Goal: Task Accomplishment & Management: Use online tool/utility

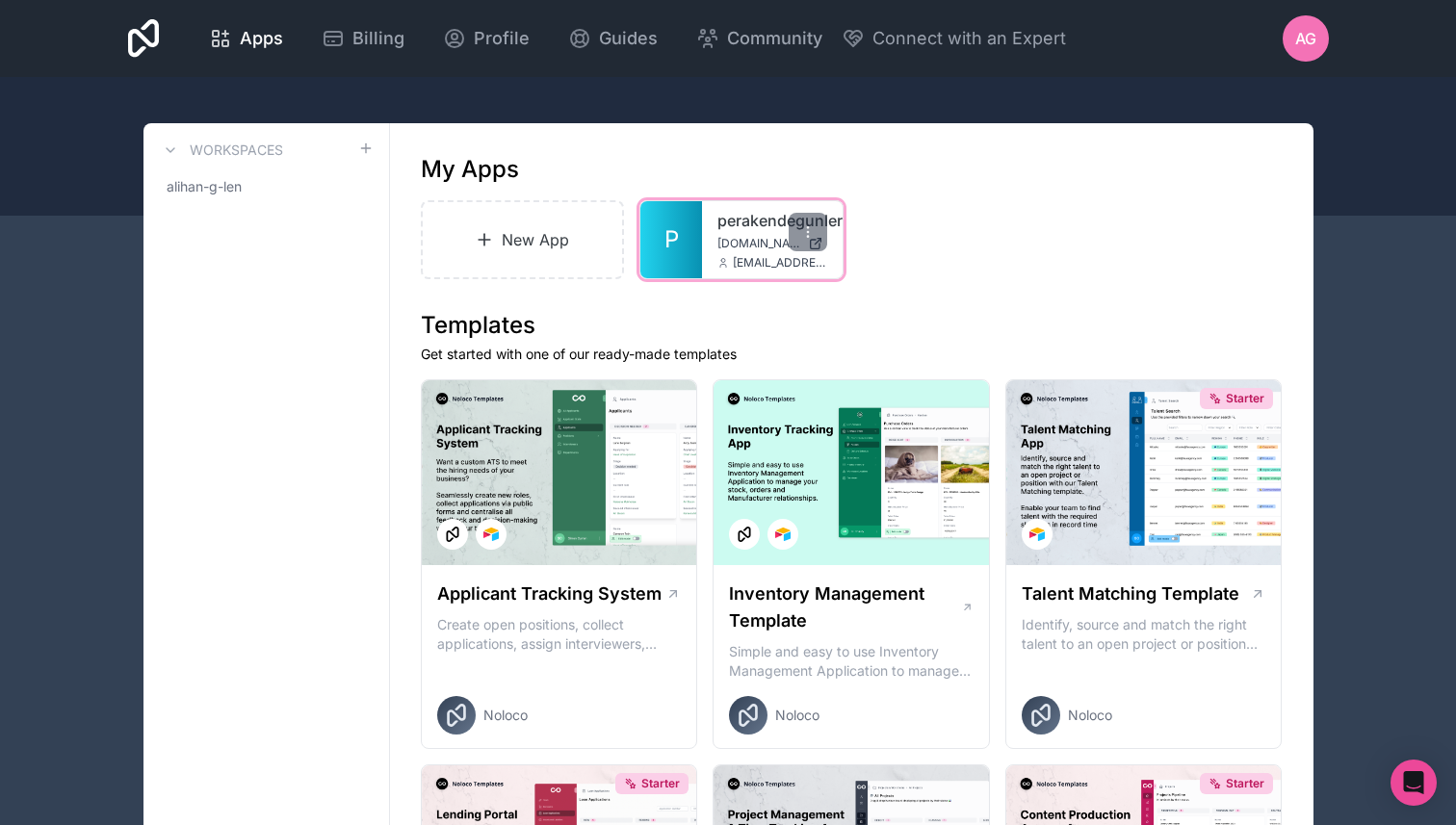
click at [672, 246] on span "P" at bounding box center [671, 239] width 15 height 31
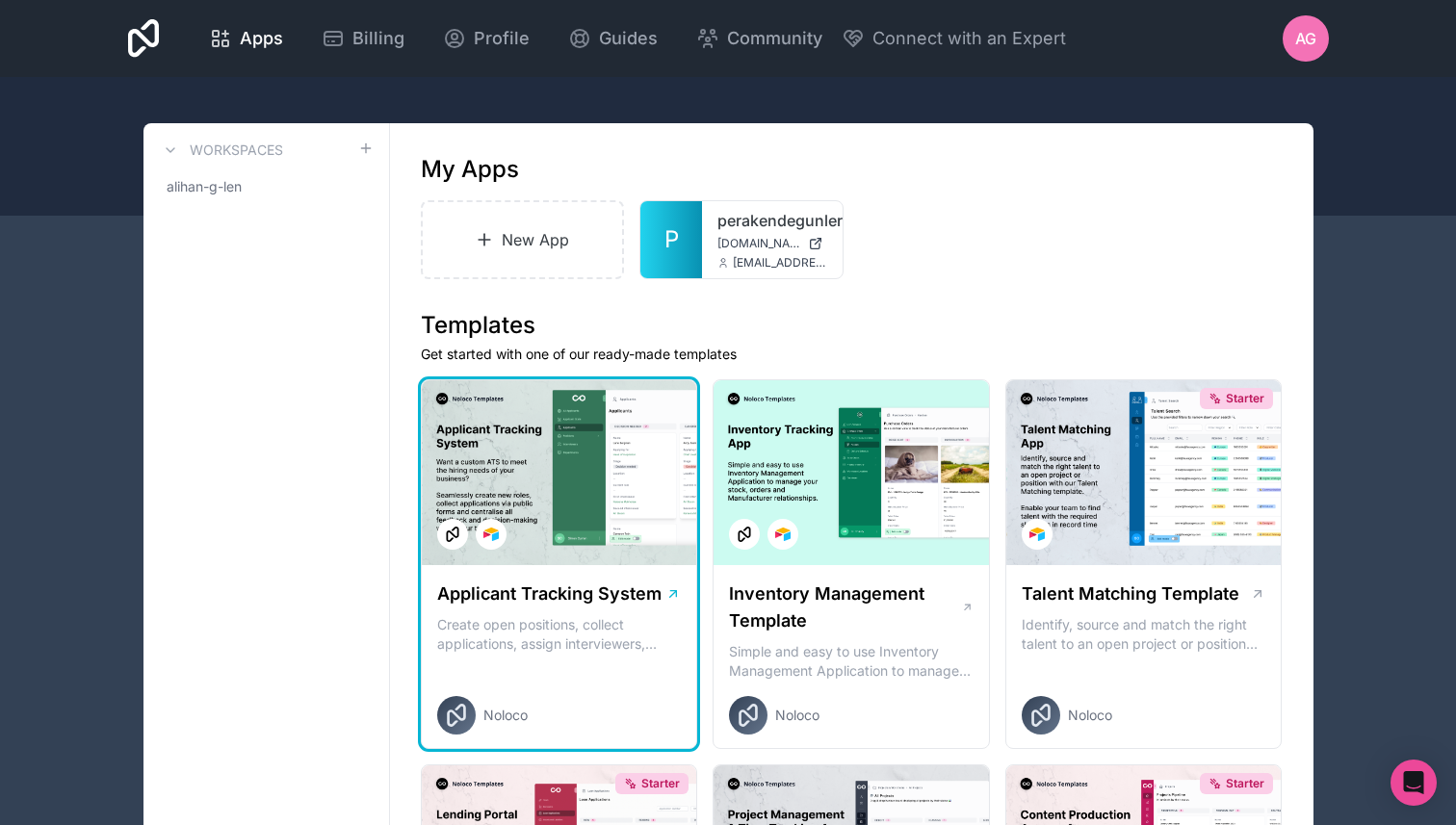
click at [648, 549] on div at bounding box center [560, 472] width 275 height 185
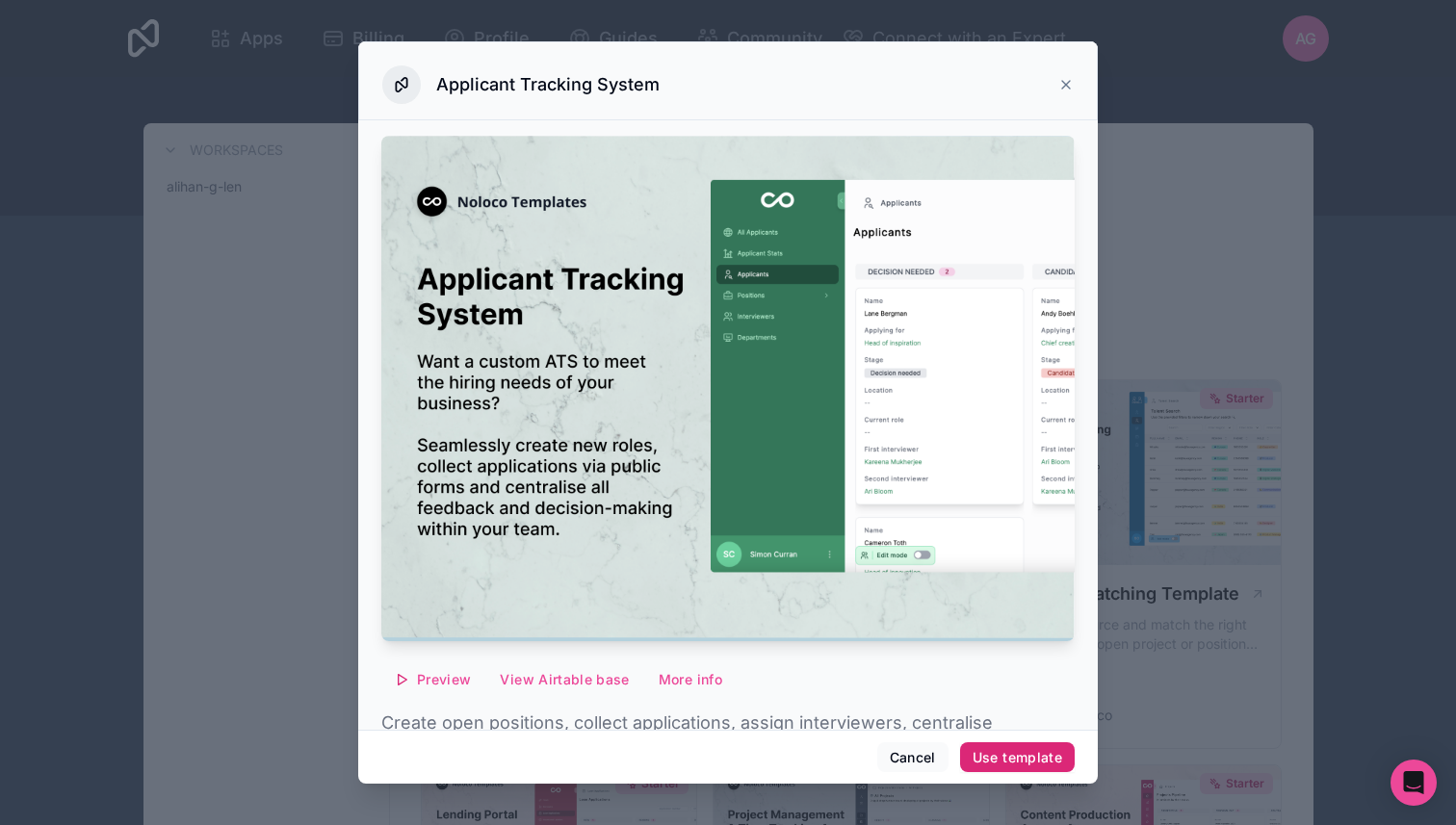
click at [997, 760] on div "Use template" at bounding box center [1018, 757] width 89 height 17
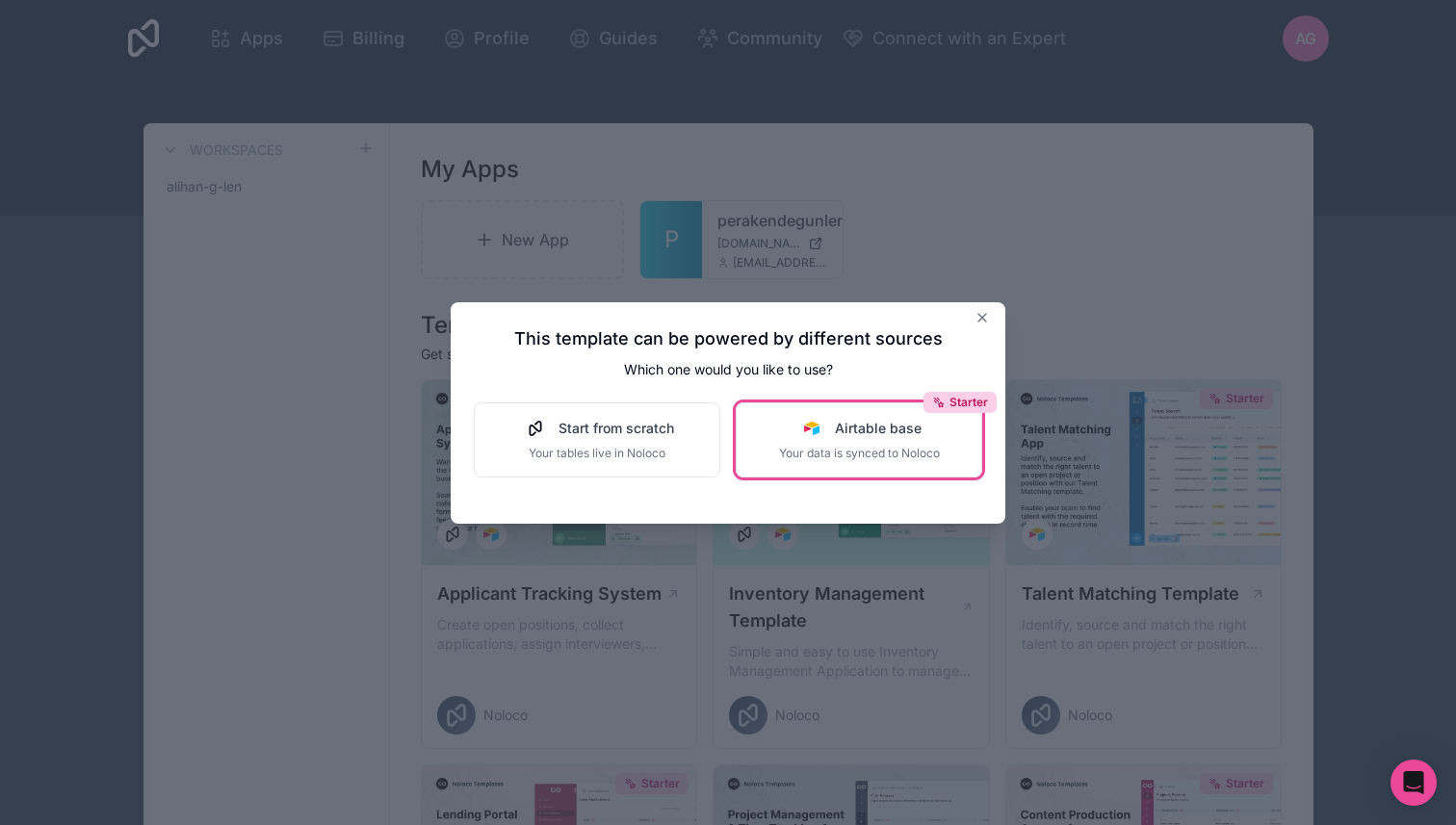
click at [876, 442] on div "Starter Airtable base Your data is synced to Noloco" at bounding box center [859, 440] width 161 height 43
